Goal: Find contact information: Find contact information

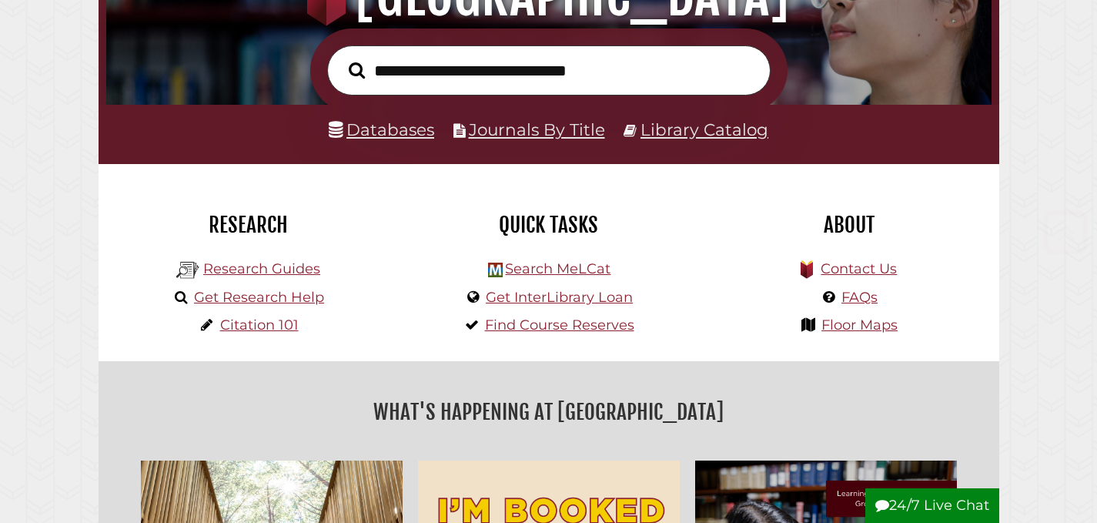
scroll to position [293, 878]
click at [886, 272] on link "Contact Us" at bounding box center [859, 268] width 76 height 17
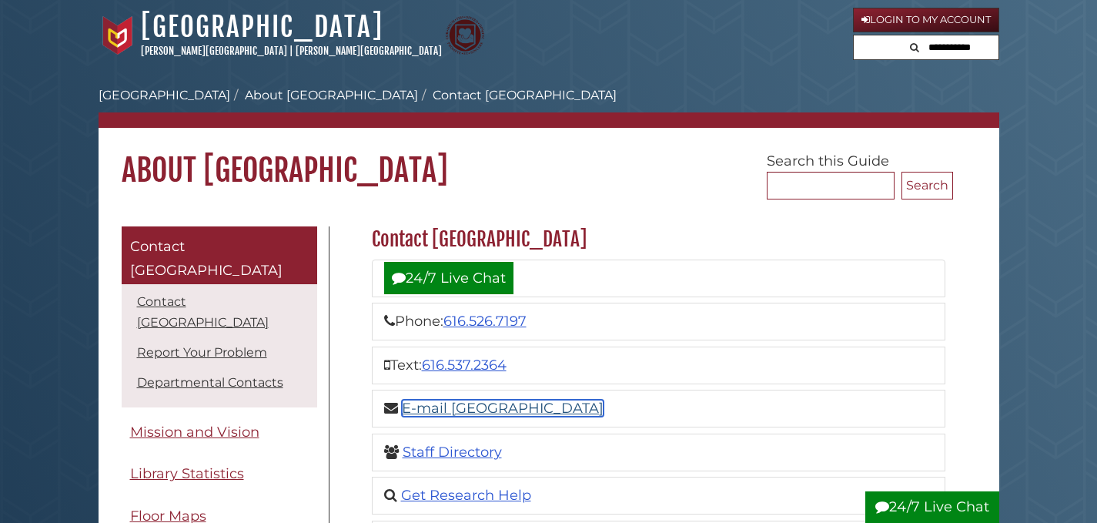
click at [506, 400] on link "E-mail [GEOGRAPHIC_DATA]" at bounding box center [503, 408] width 202 height 17
